Goal: Task Accomplishment & Management: Manage account settings

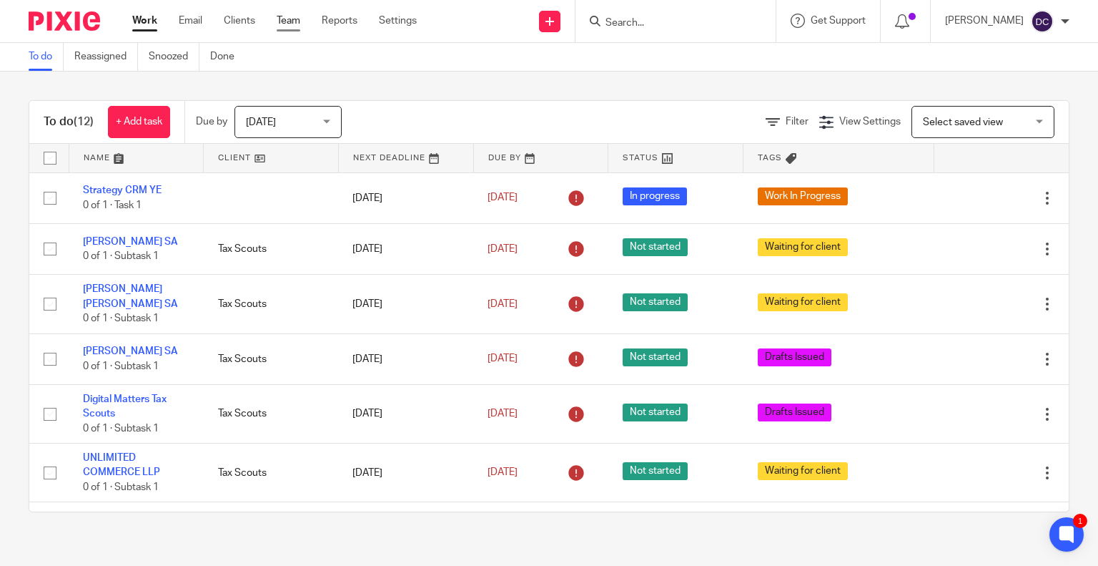
click at [287, 21] on link "Team" at bounding box center [289, 21] width 24 height 14
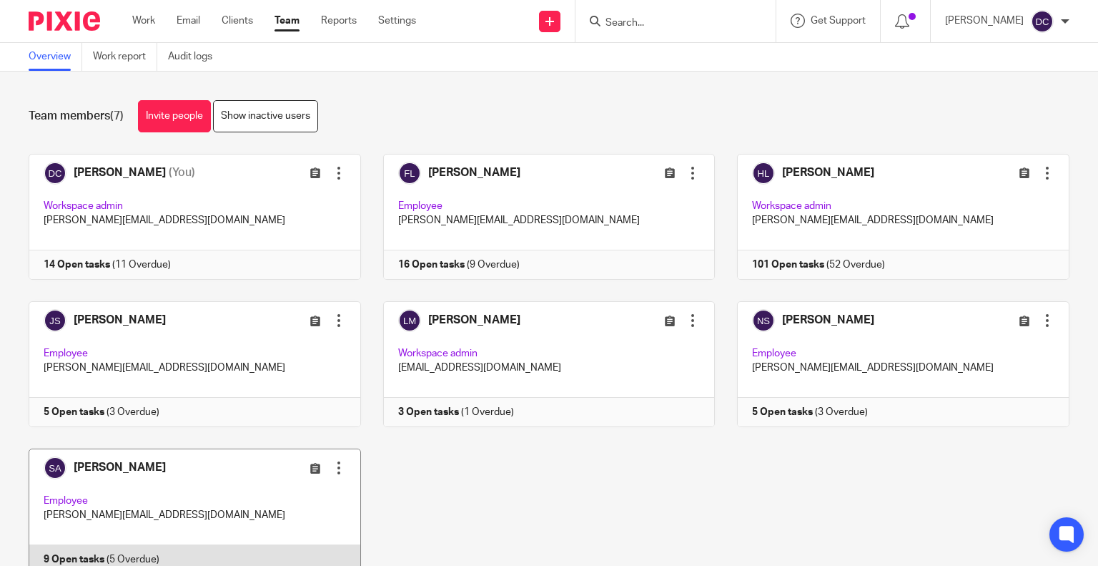
click at [167, 505] on link at bounding box center [183, 511] width 355 height 126
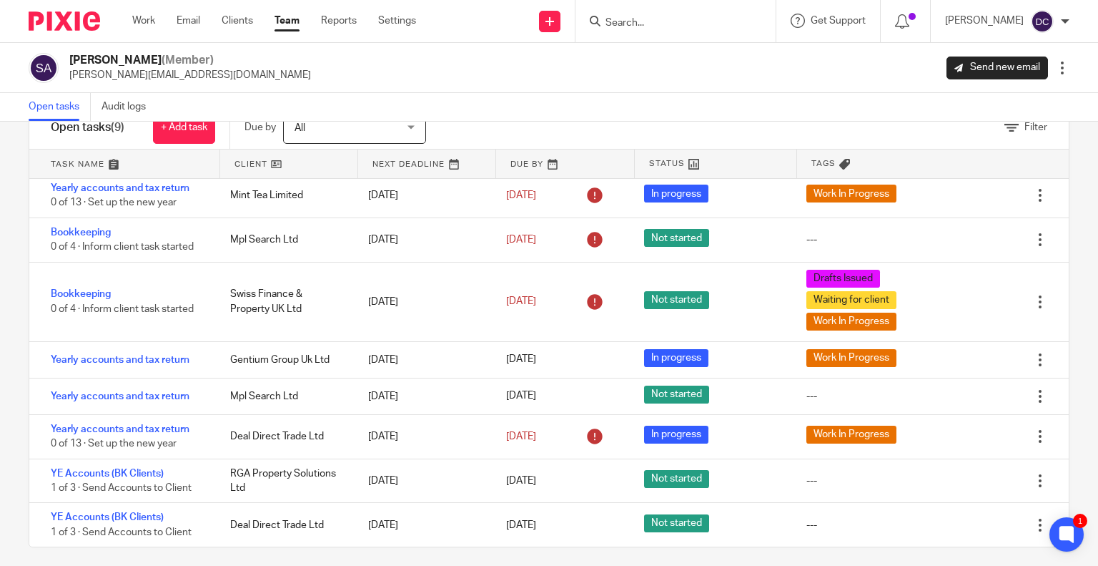
scroll to position [54, 0]
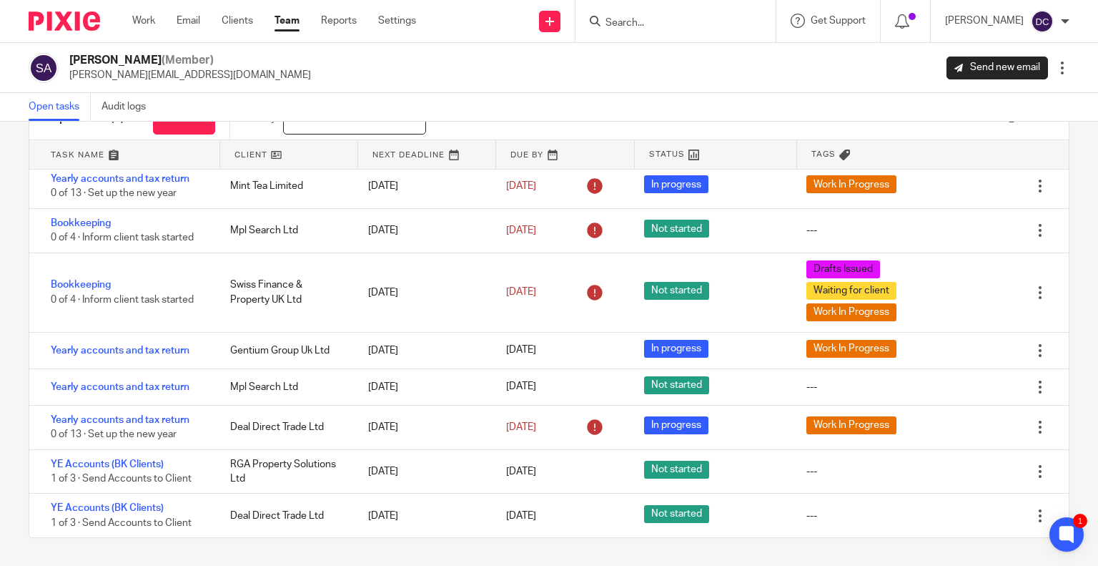
click at [291, 16] on link "Team" at bounding box center [287, 21] width 25 height 14
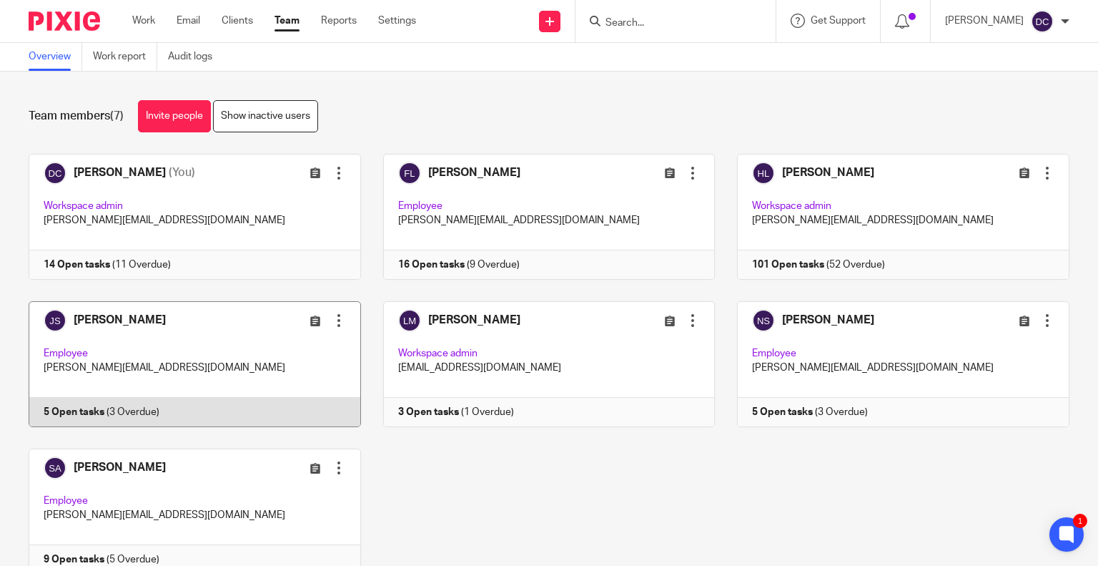
click at [187, 335] on link at bounding box center [183, 364] width 355 height 126
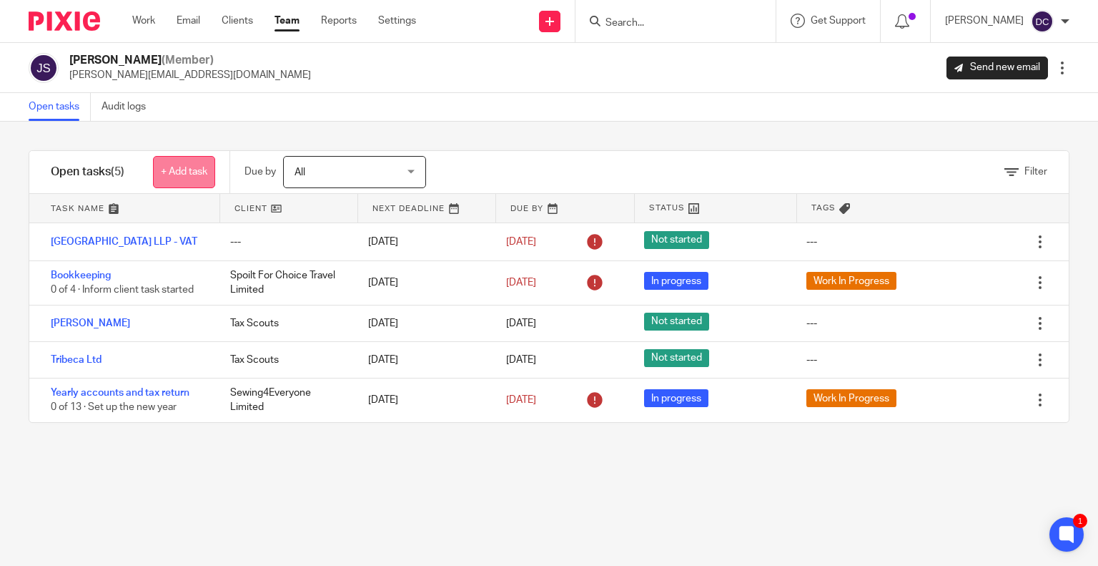
click at [181, 157] on link "+ Add task" at bounding box center [184, 172] width 62 height 32
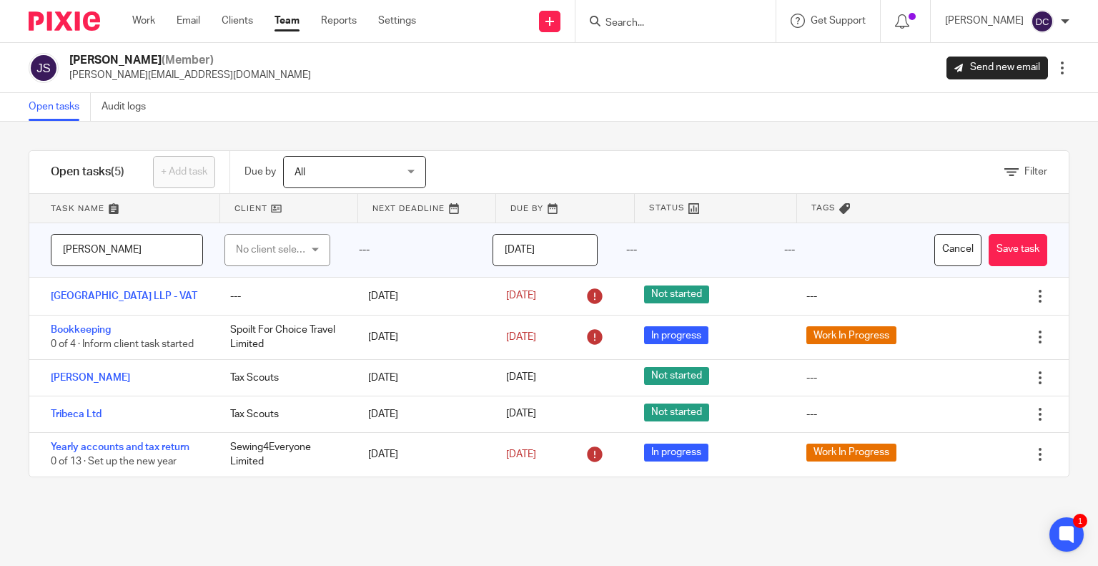
type input "[PERSON_NAME]"
click at [266, 248] on div "No client selected" at bounding box center [273, 250] width 74 height 30
drag, startPoint x: 302, startPoint y: 289, endPoint x: 242, endPoint y: 282, distance: 59.8
click at [242, 282] on input "Tax Scouits" at bounding box center [271, 285] width 79 height 27
type input "Tax"
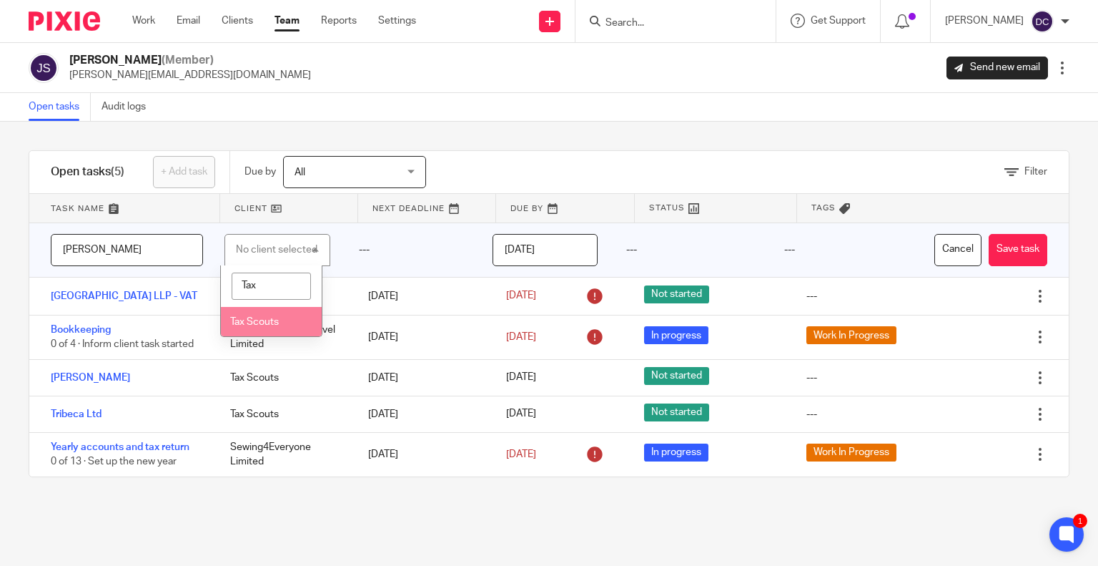
click at [237, 321] on span "Tax Scouts" at bounding box center [254, 322] width 49 height 10
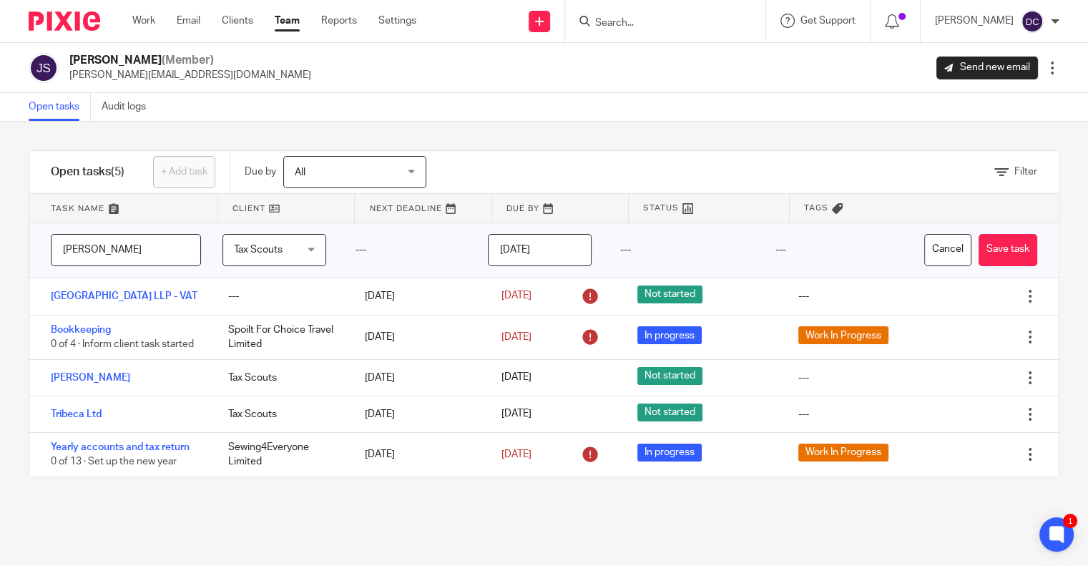
click at [559, 243] on input "[DATE]" at bounding box center [540, 250] width 104 height 32
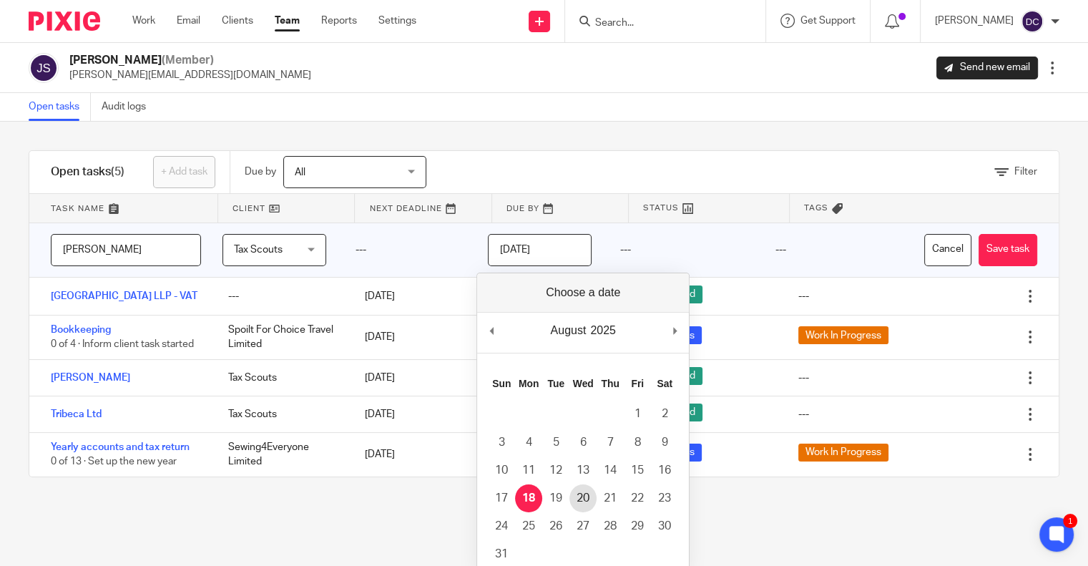
type input "[DATE]"
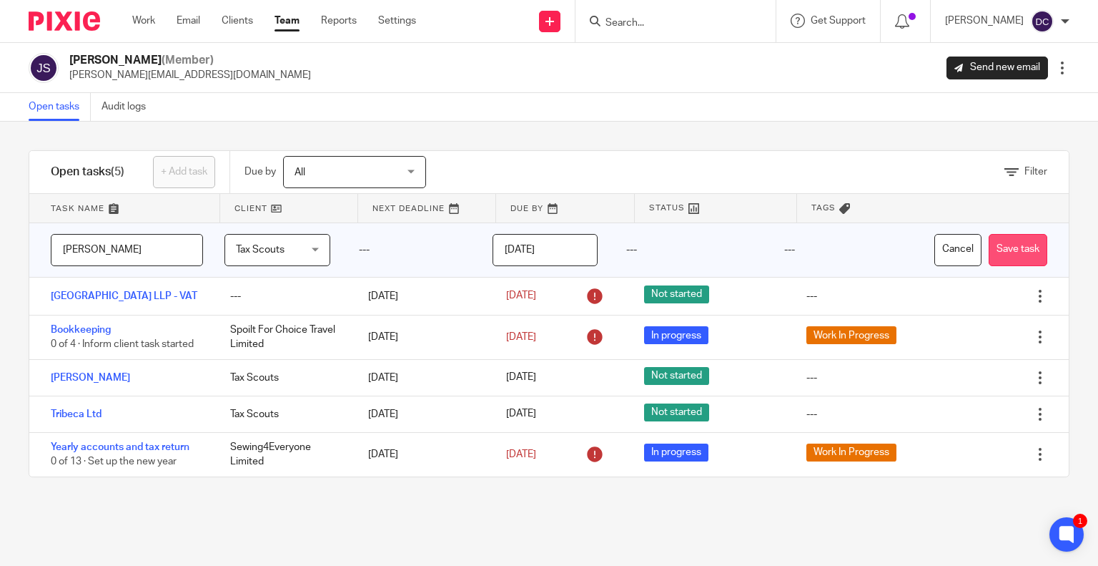
click at [1001, 245] on button "Save task" at bounding box center [1018, 250] width 59 height 32
